Goal: Transaction & Acquisition: Book appointment/travel/reservation

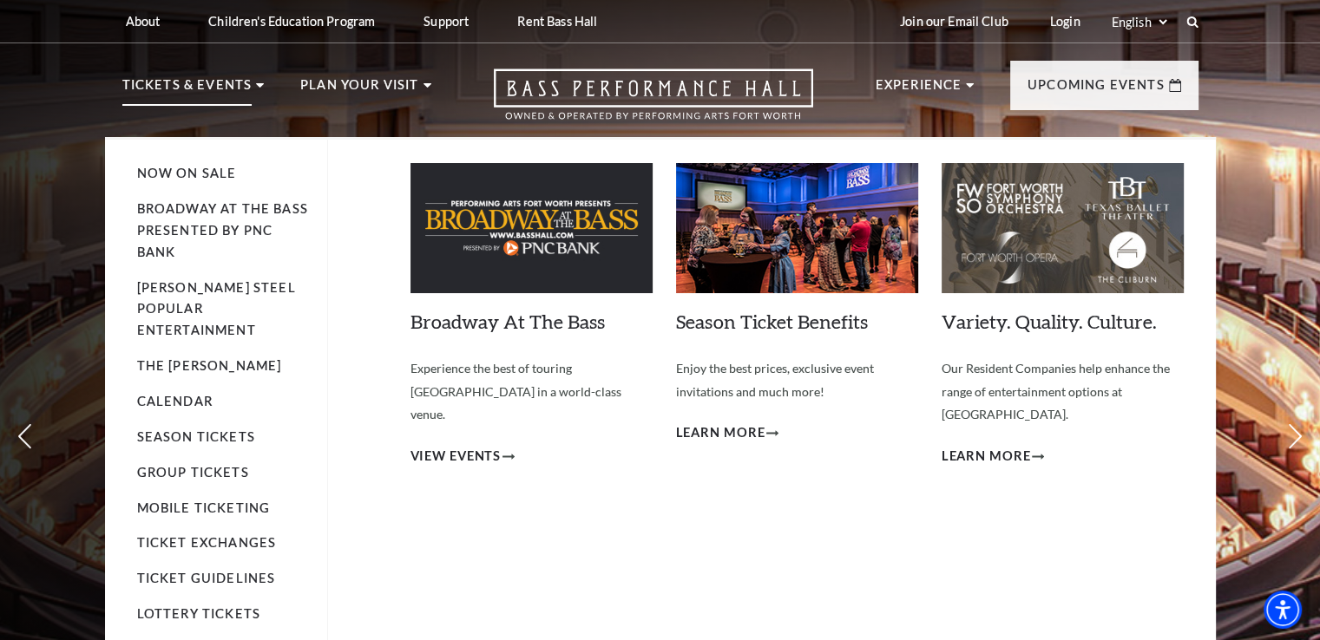
click at [243, 86] on p "Tickets & Events" at bounding box center [187, 90] width 130 height 31
click at [210, 174] on link "Now On Sale" at bounding box center [187, 173] width 100 height 15
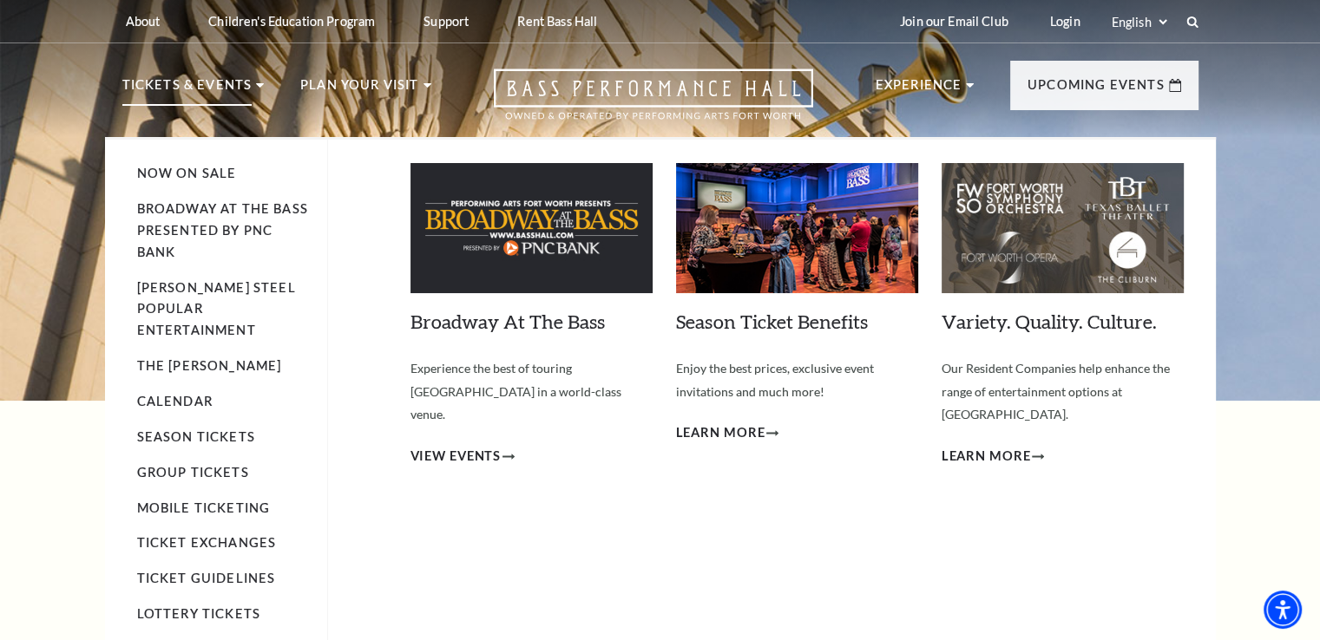
click at [181, 356] on li "The [PERSON_NAME]" at bounding box center [223, 367] width 173 height 22
click at [153, 394] on link "Calendar" at bounding box center [174, 401] width 75 height 15
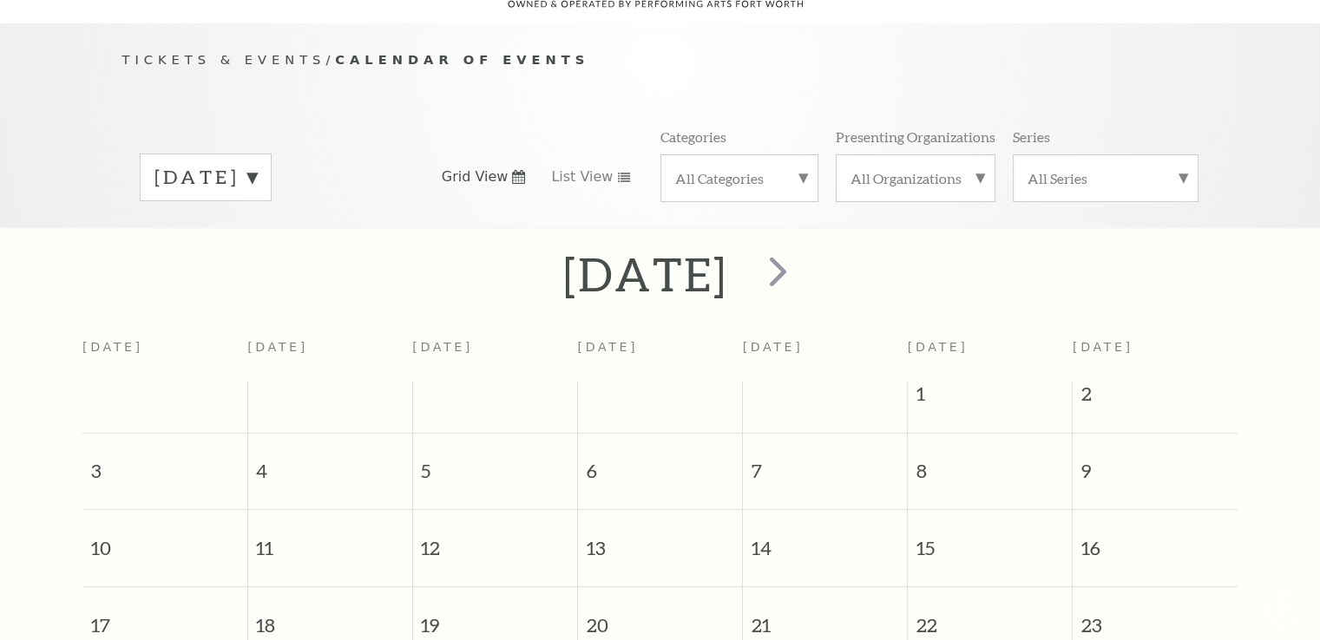
scroll to position [153, 0]
click at [802, 261] on span "next" at bounding box center [777, 270] width 49 height 49
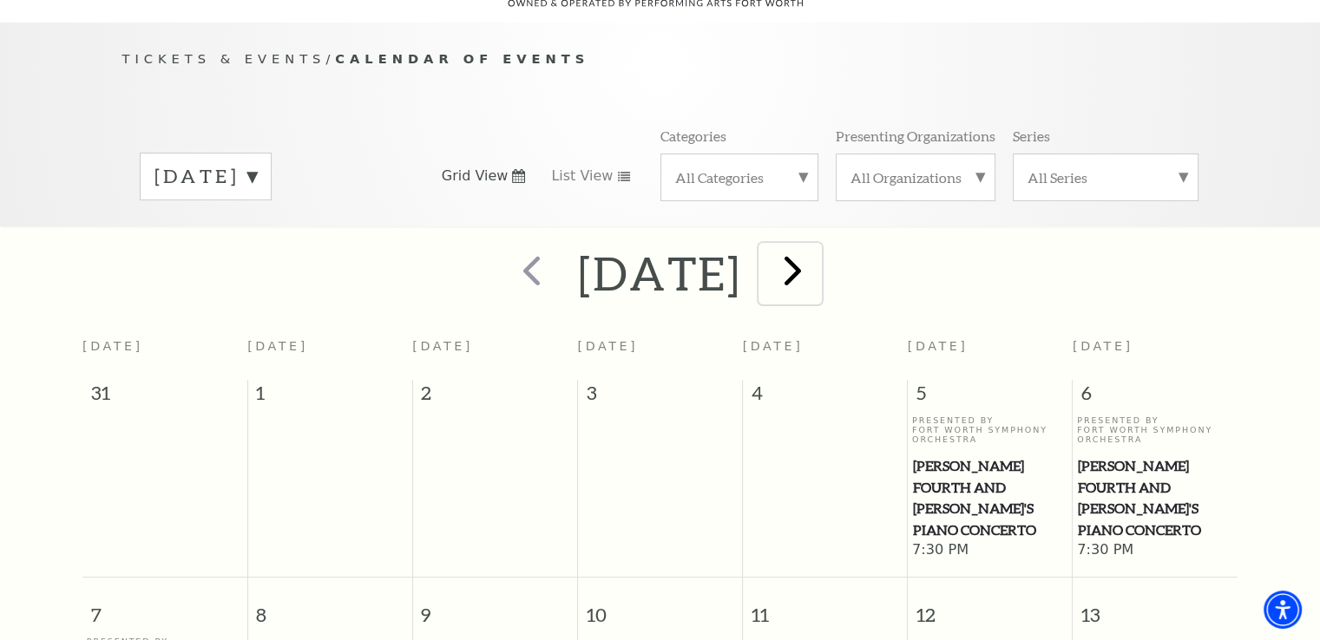
click at [817, 246] on span "next" at bounding box center [792, 270] width 49 height 49
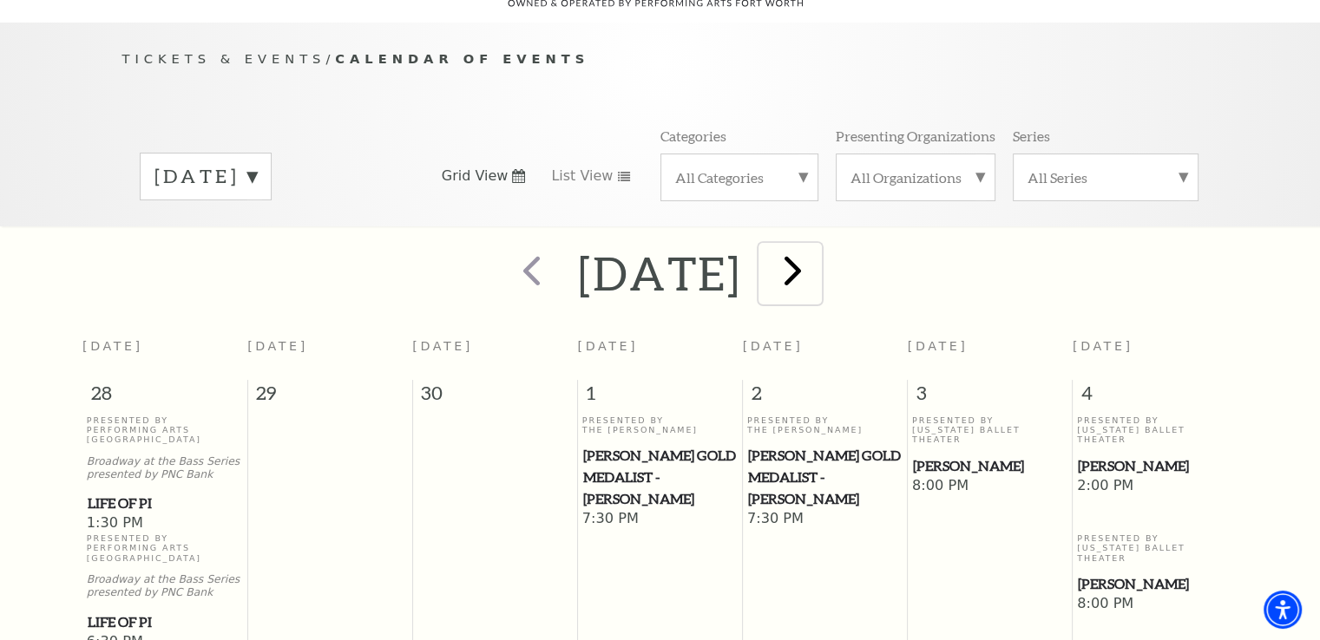
click at [817, 252] on span "next" at bounding box center [792, 270] width 49 height 49
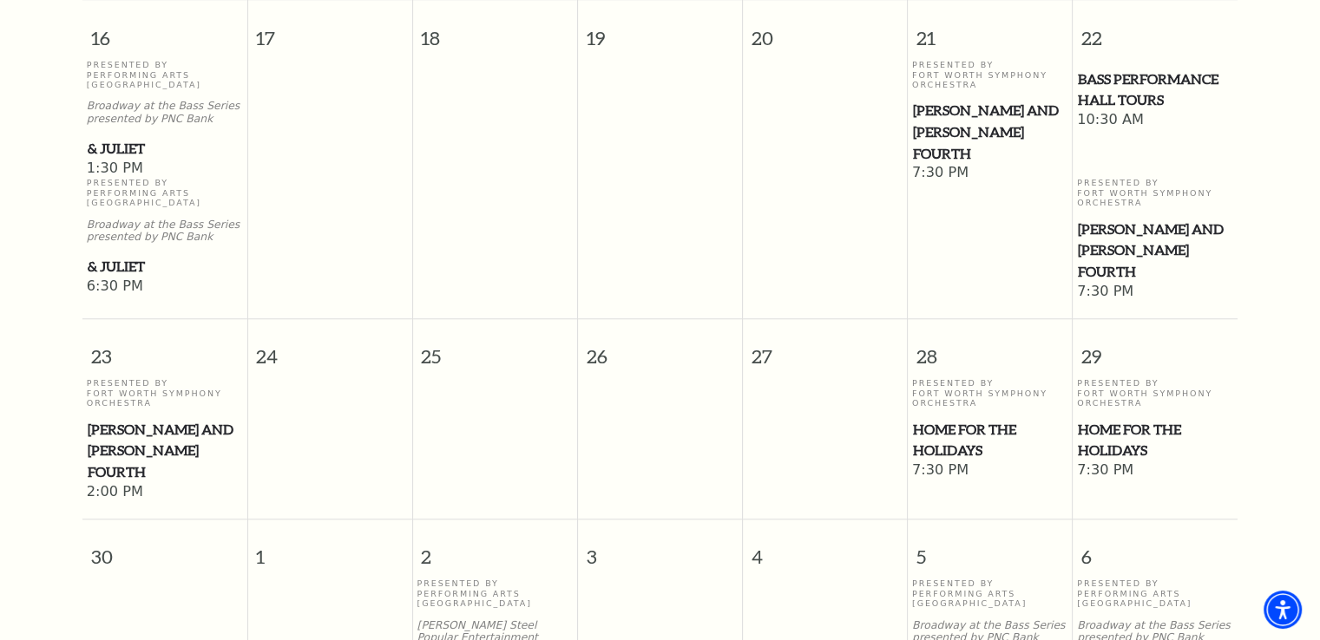
scroll to position [1472, 0]
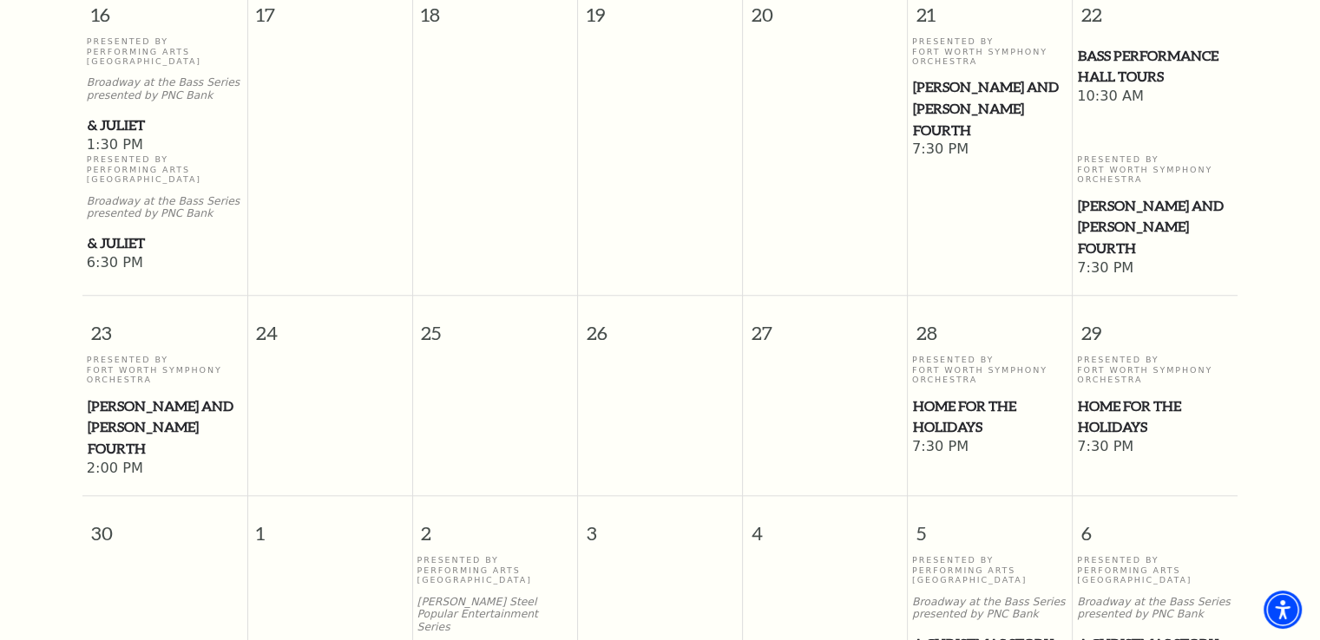
click at [924, 411] on span "Home for the Holidays" at bounding box center [990, 417] width 154 height 43
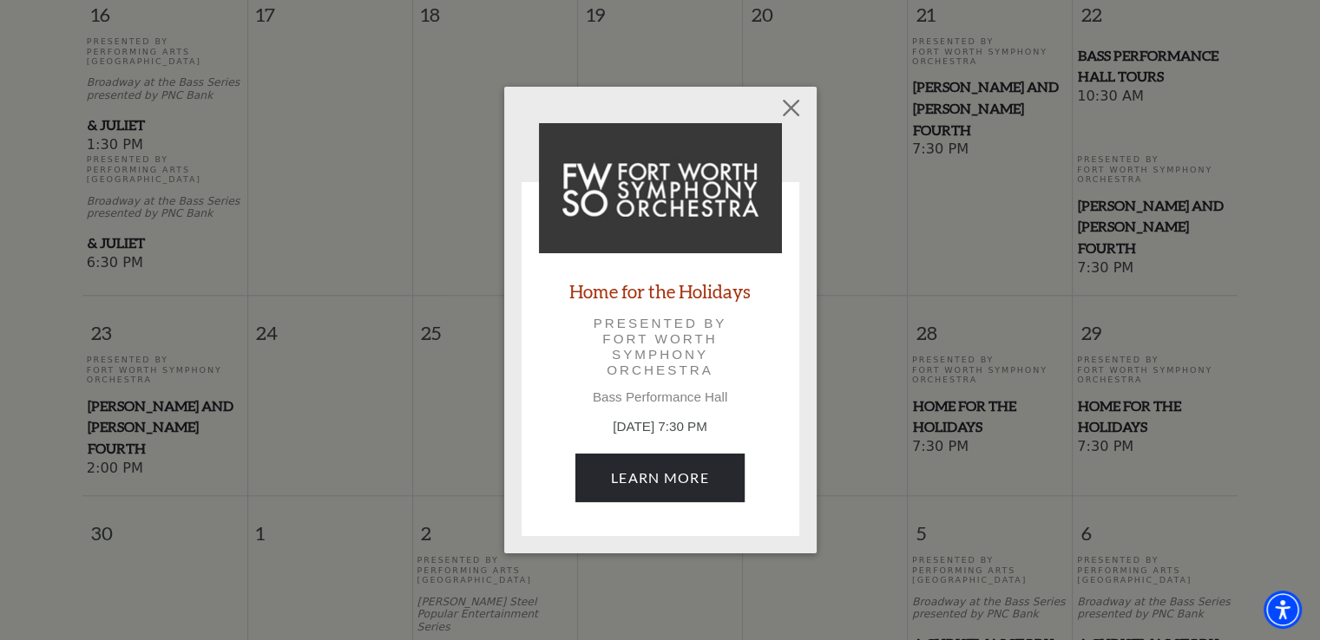
click at [683, 294] on link "Home for the Holidays" at bounding box center [659, 290] width 181 height 23
